Goal: Navigation & Orientation: Find specific page/section

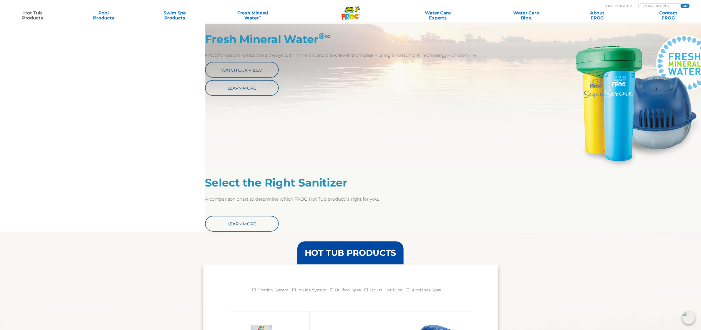
scroll to position [294, 0]
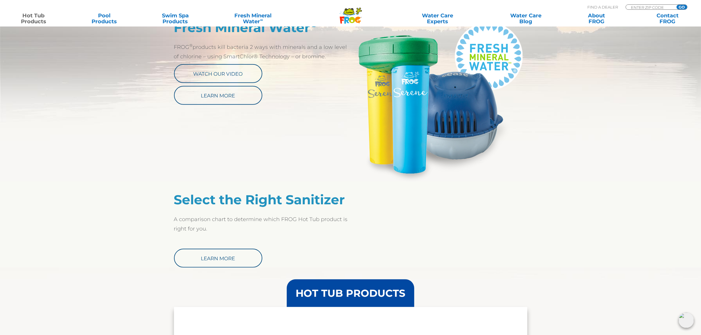
scroll to position [294, 0]
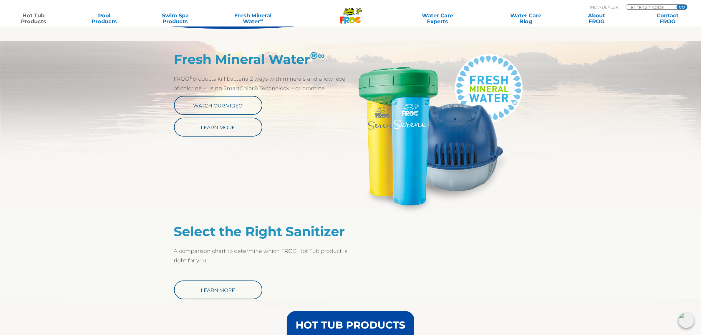
click at [349, 16] on icon at bounding box center [348, 15] width 12 height 4
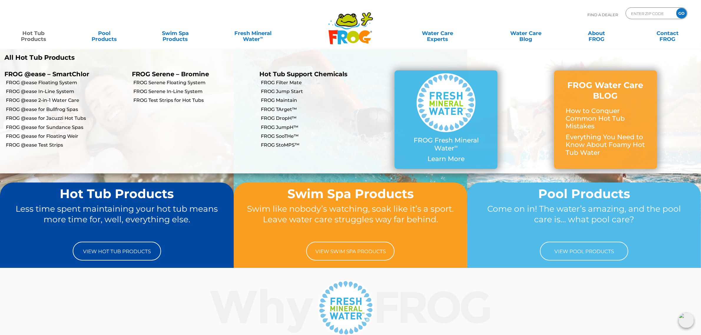
click at [37, 35] on link "Hot Tub Products" at bounding box center [33, 33] width 55 height 12
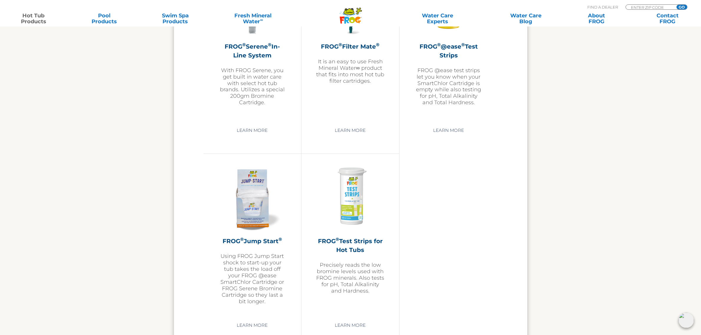
scroll to position [1398, 0]
